Goal: Task Accomplishment & Management: Manage account settings

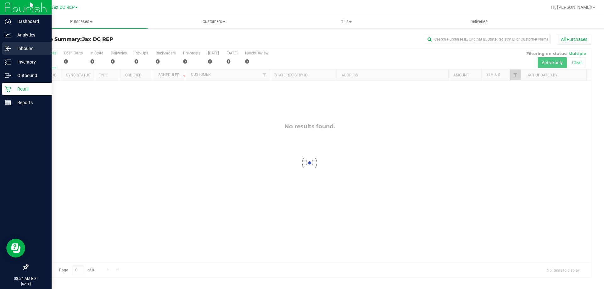
click at [8, 49] on icon at bounding box center [8, 48] width 6 height 6
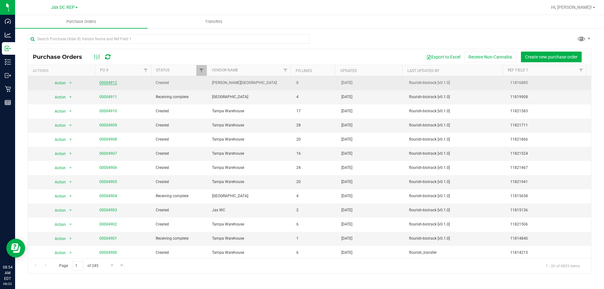
click at [112, 81] on link "00004912" at bounding box center [108, 83] width 18 height 4
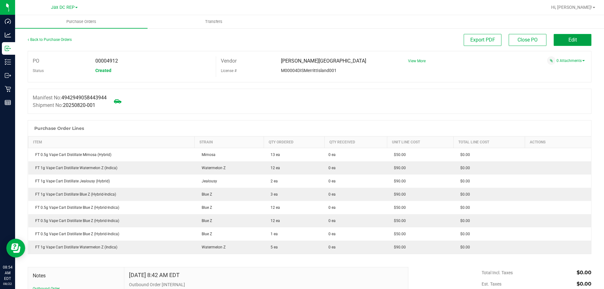
click at [554, 34] on button "Edit" at bounding box center [573, 40] width 38 height 12
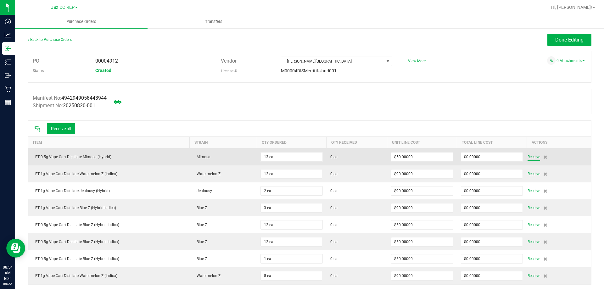
click at [528, 158] on span "Receive" at bounding box center [534, 157] width 13 height 8
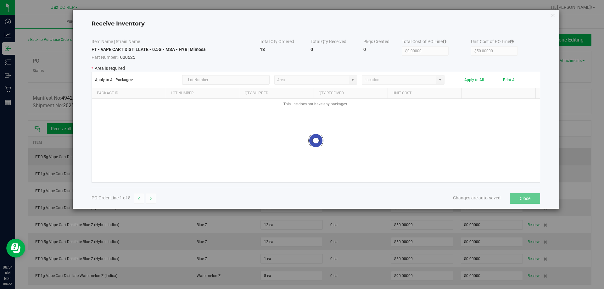
type input "Pantry"
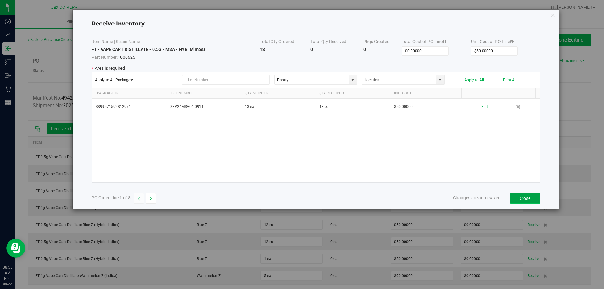
click at [522, 197] on button "Close" at bounding box center [525, 198] width 30 height 11
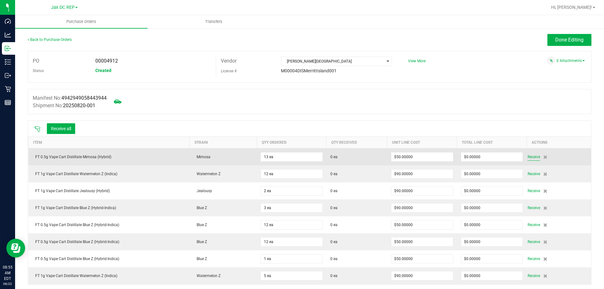
click at [531, 159] on span "Receive" at bounding box center [534, 157] width 13 height 8
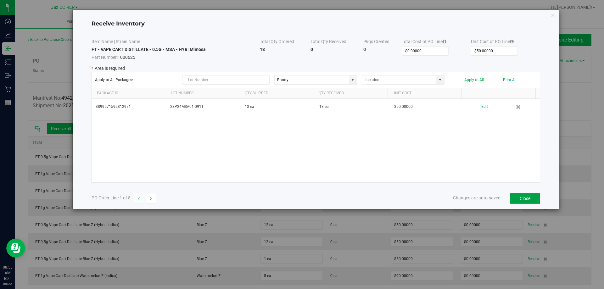
click at [519, 199] on button "Close" at bounding box center [525, 198] width 30 height 11
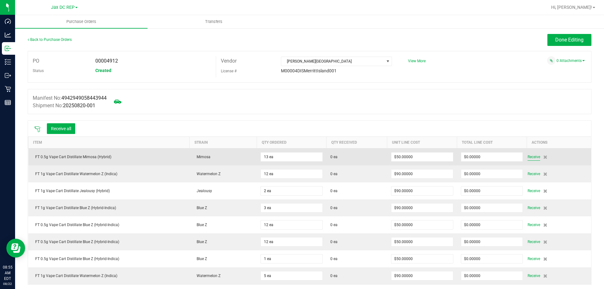
click at [529, 158] on span "Receive" at bounding box center [534, 157] width 13 height 8
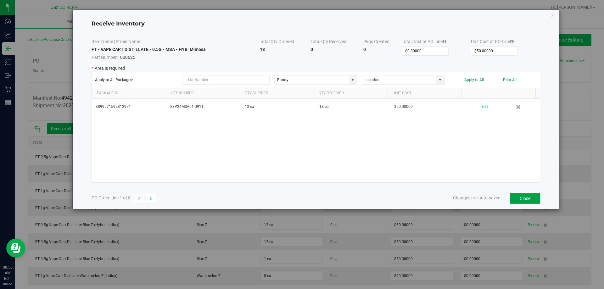
click at [521, 198] on button "Close" at bounding box center [525, 198] width 30 height 11
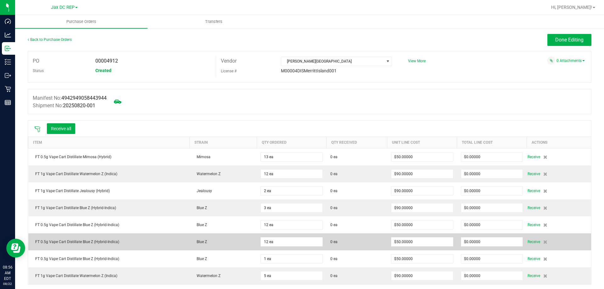
scroll to position [9, 0]
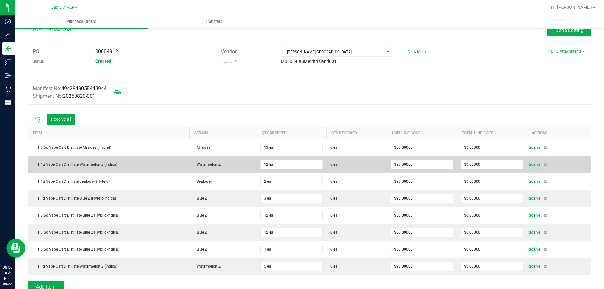
click at [531, 165] on span "Receive" at bounding box center [534, 165] width 13 height 8
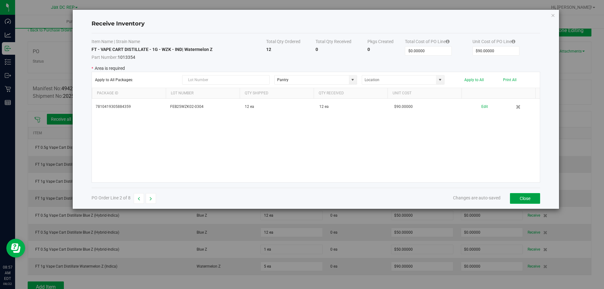
click at [527, 202] on button "Close" at bounding box center [525, 198] width 30 height 11
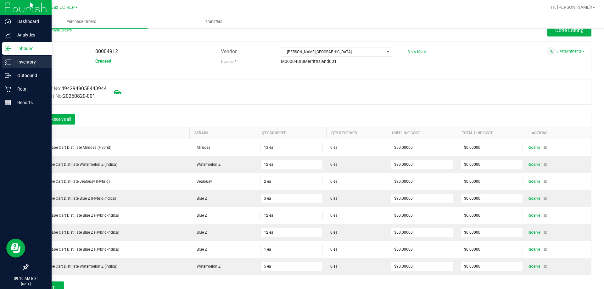
click at [10, 64] on icon at bounding box center [8, 62] width 6 height 6
